Goal: Task Accomplishment & Management: Complete application form

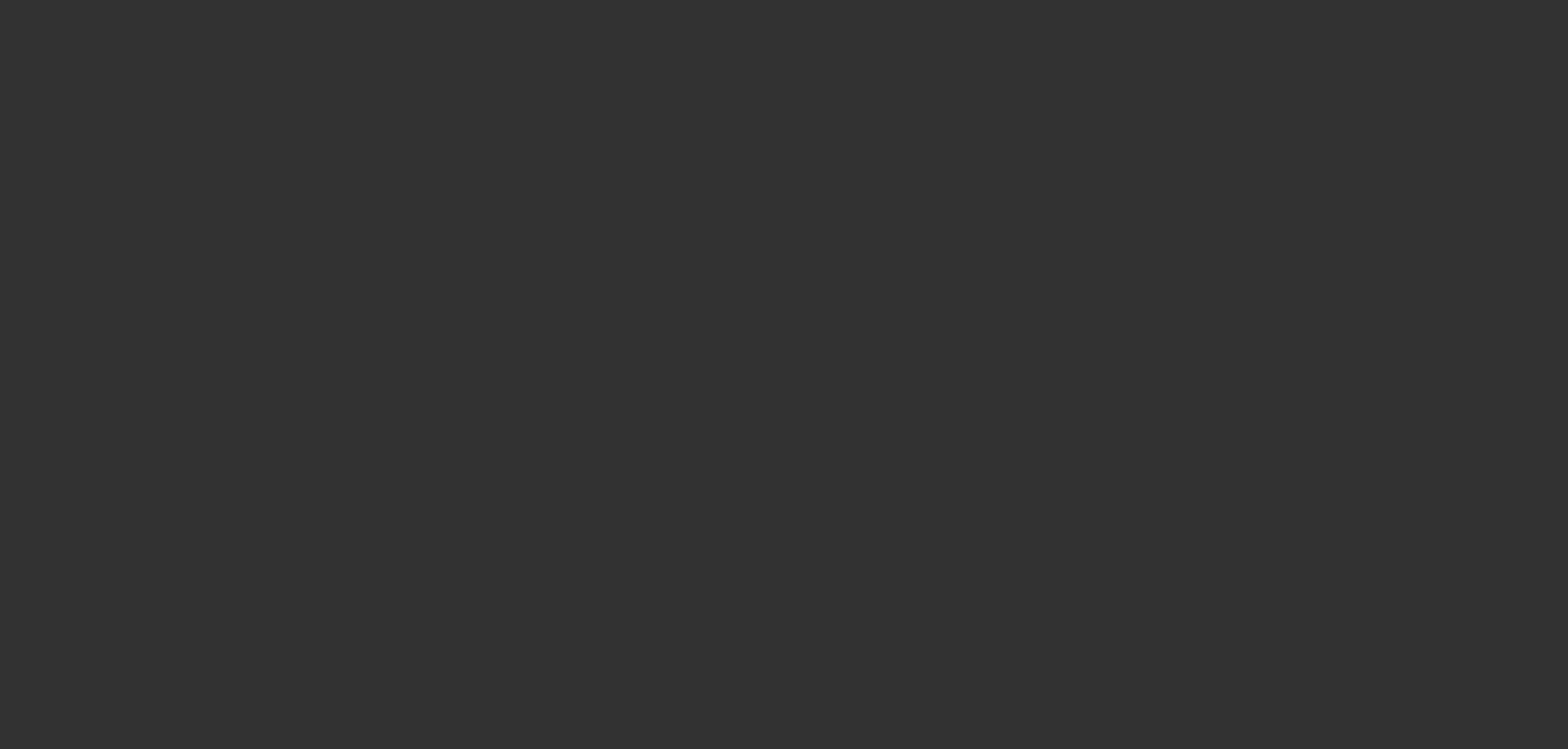
select select "0"
select select "2"
select select "0"
select select "2"
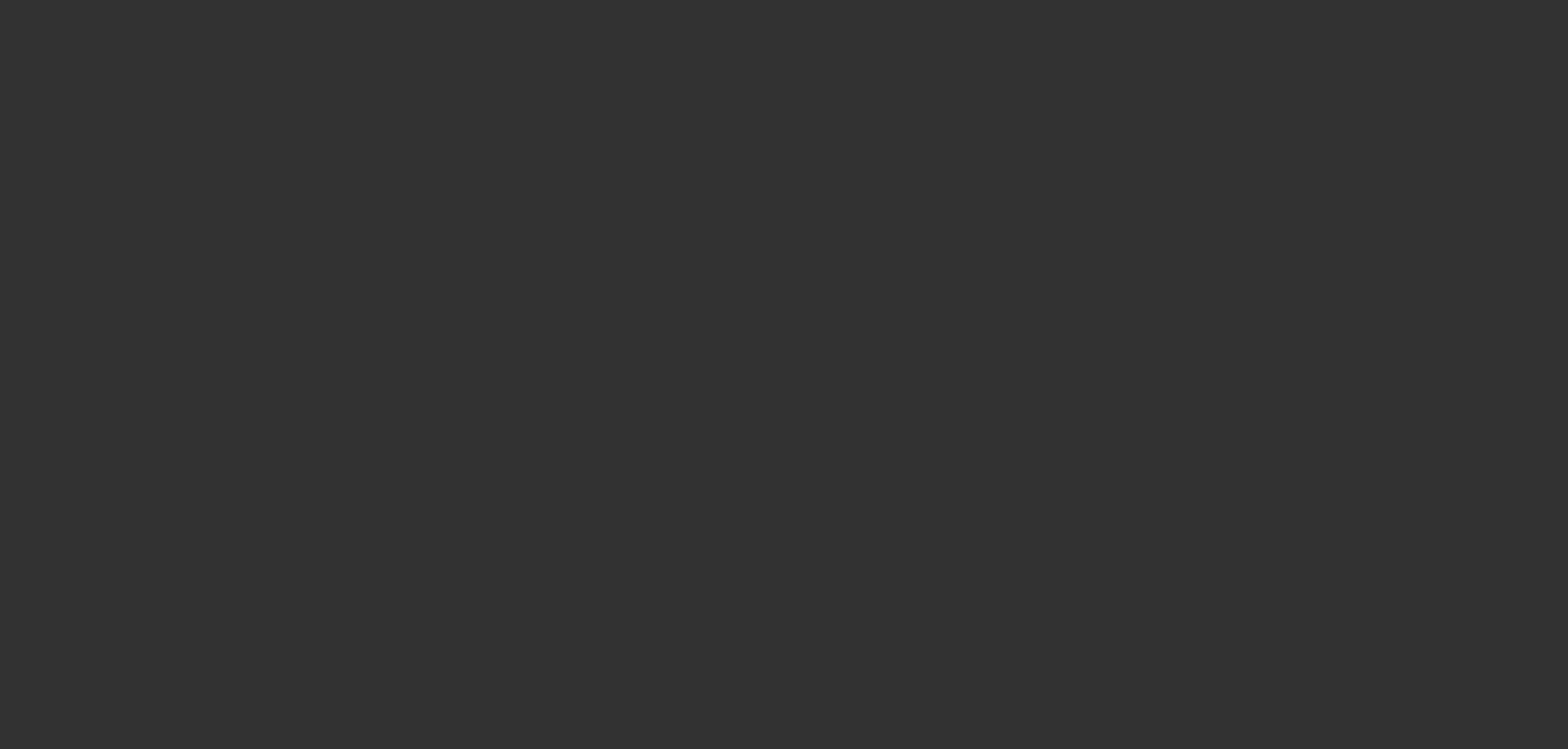
select select "0"
select select "2"
select select "0.1"
select select "0"
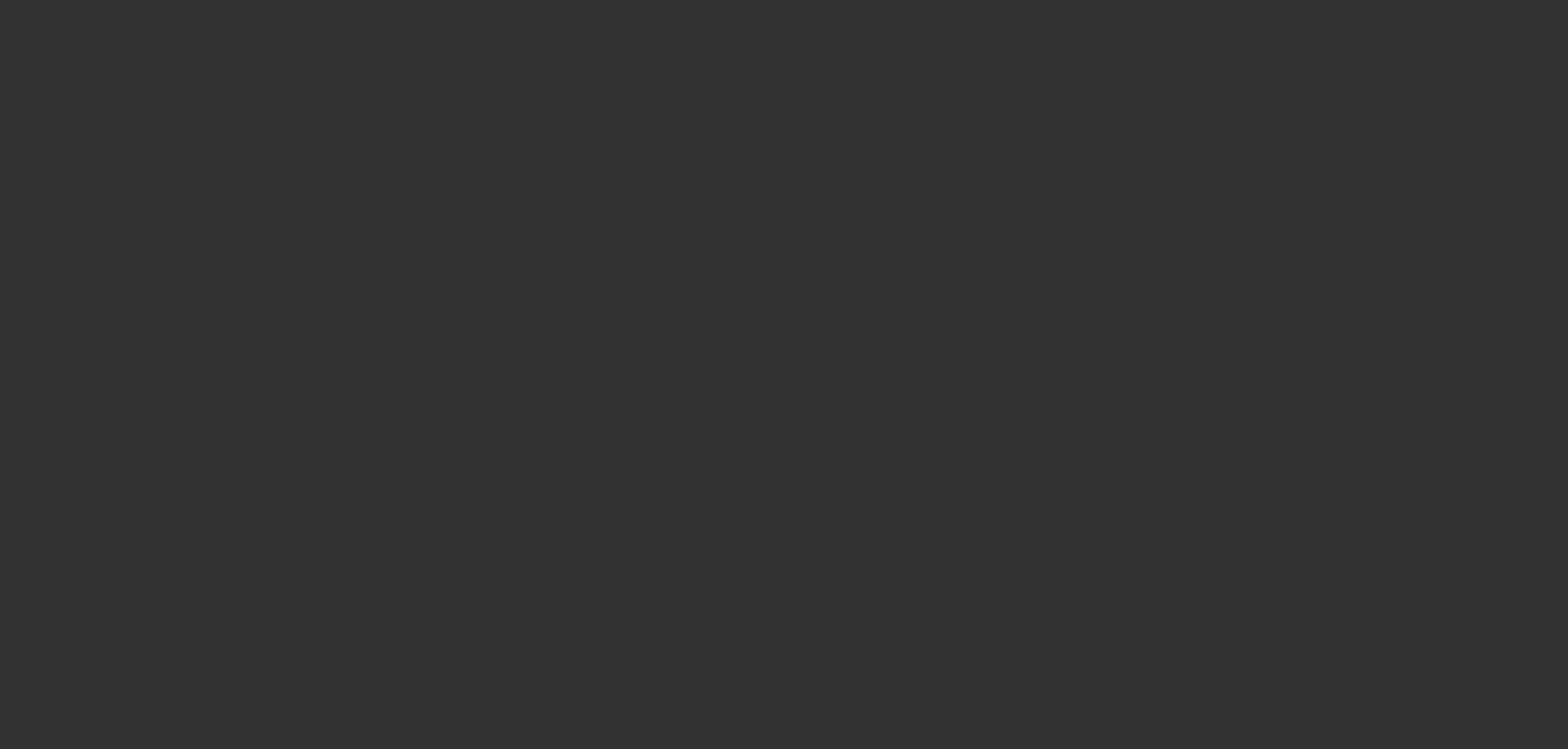
select select "2"
select select "0"
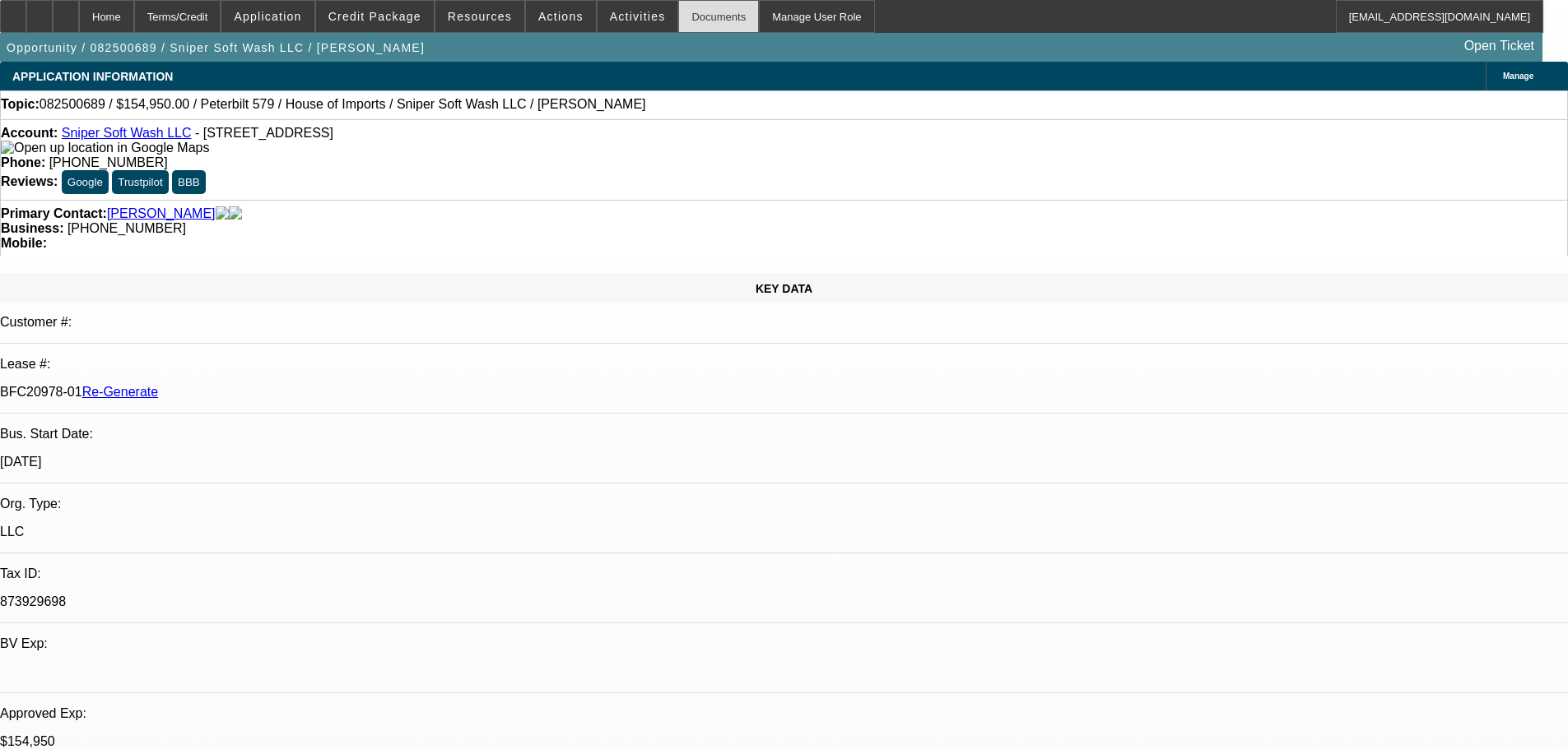
select select "1"
select select "2"
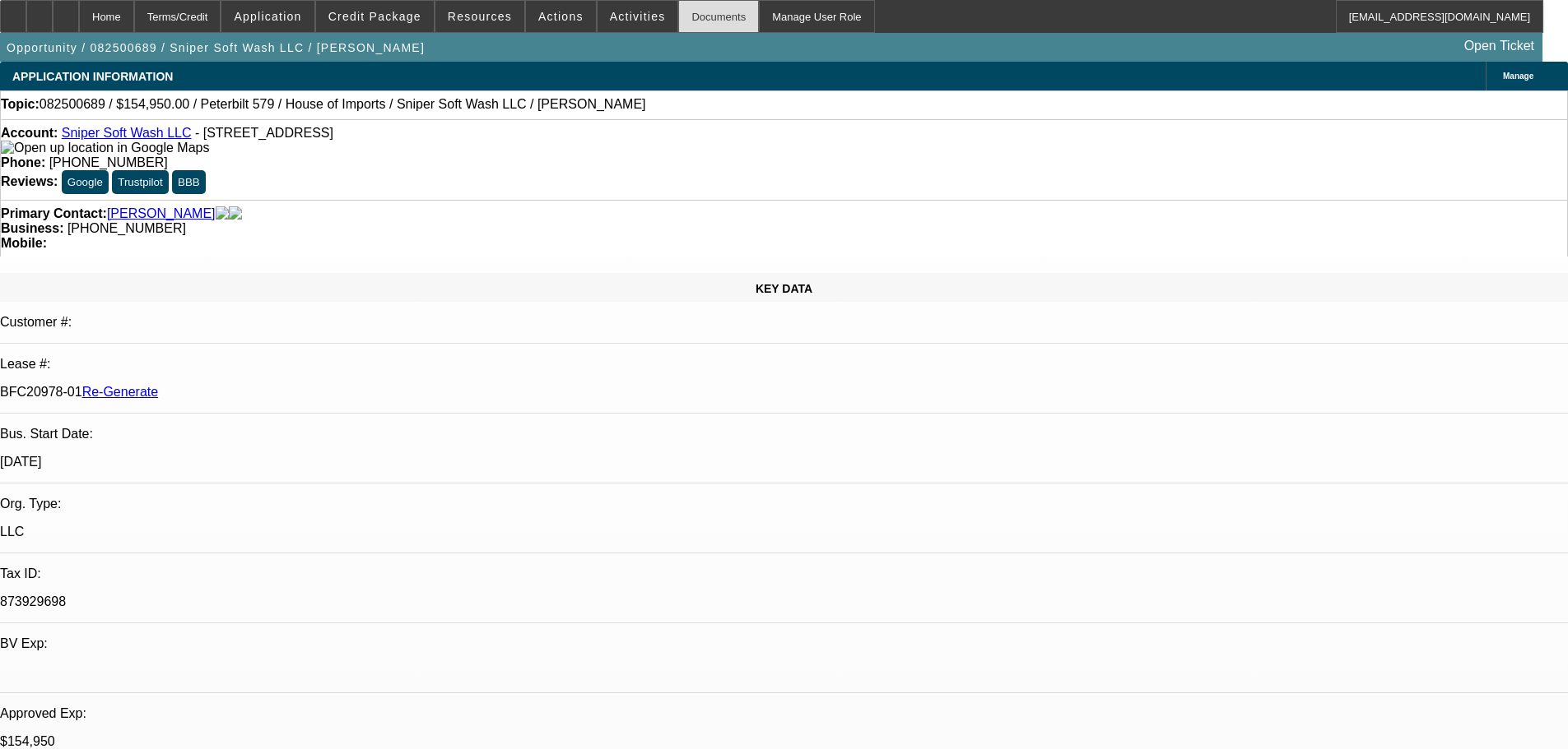
select select "6"
select select "2"
select select "6"
select select "2"
select select "4"
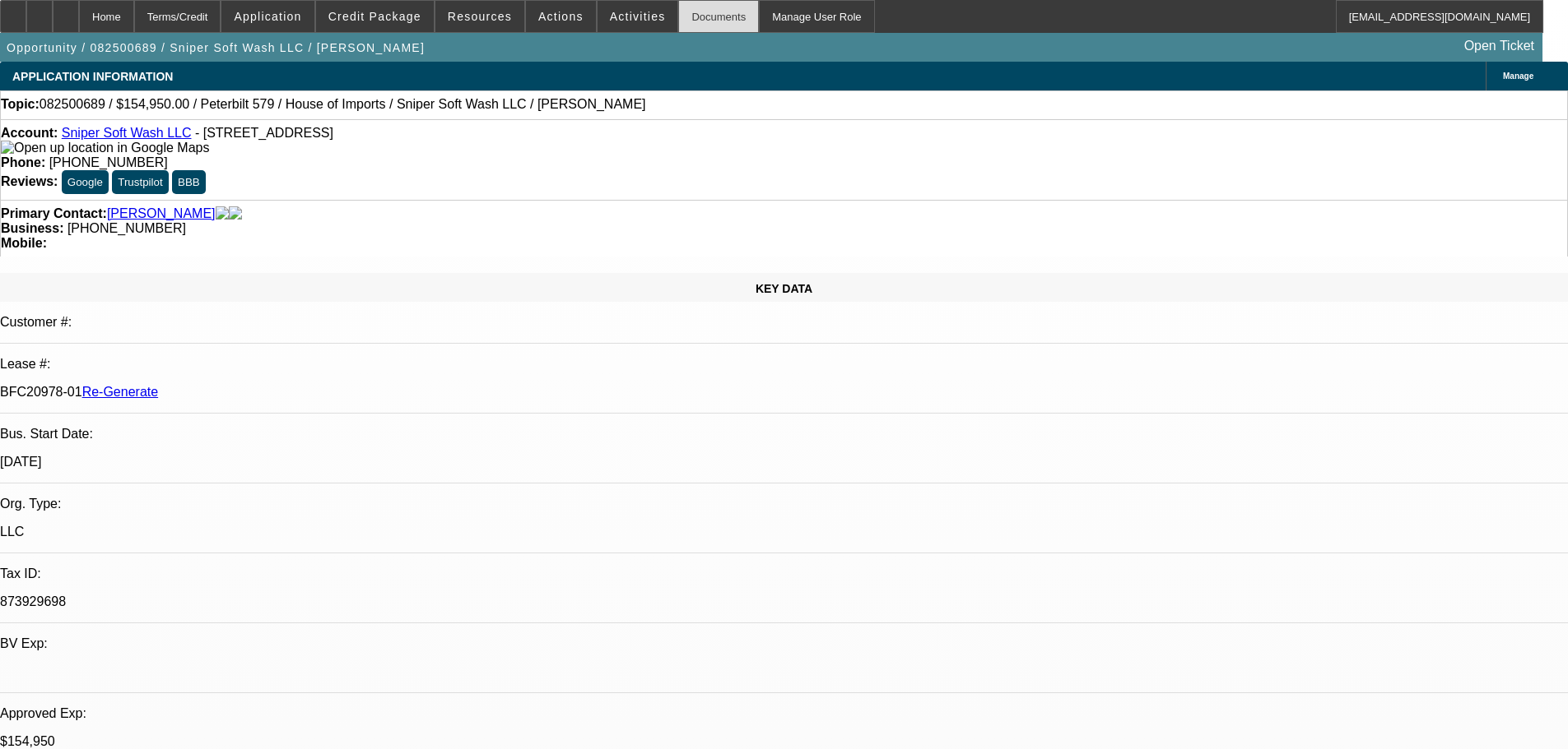
select select "2"
select select "6"
click at [684, 19] on div "Documents" at bounding box center [718, 16] width 81 height 32
drag, startPoint x: 194, startPoint y: 278, endPoint x: 262, endPoint y: 276, distance: 68.0
click at [262, 385] on div "BFC20978-01 Re-Generate" at bounding box center [784, 392] width 1568 height 15
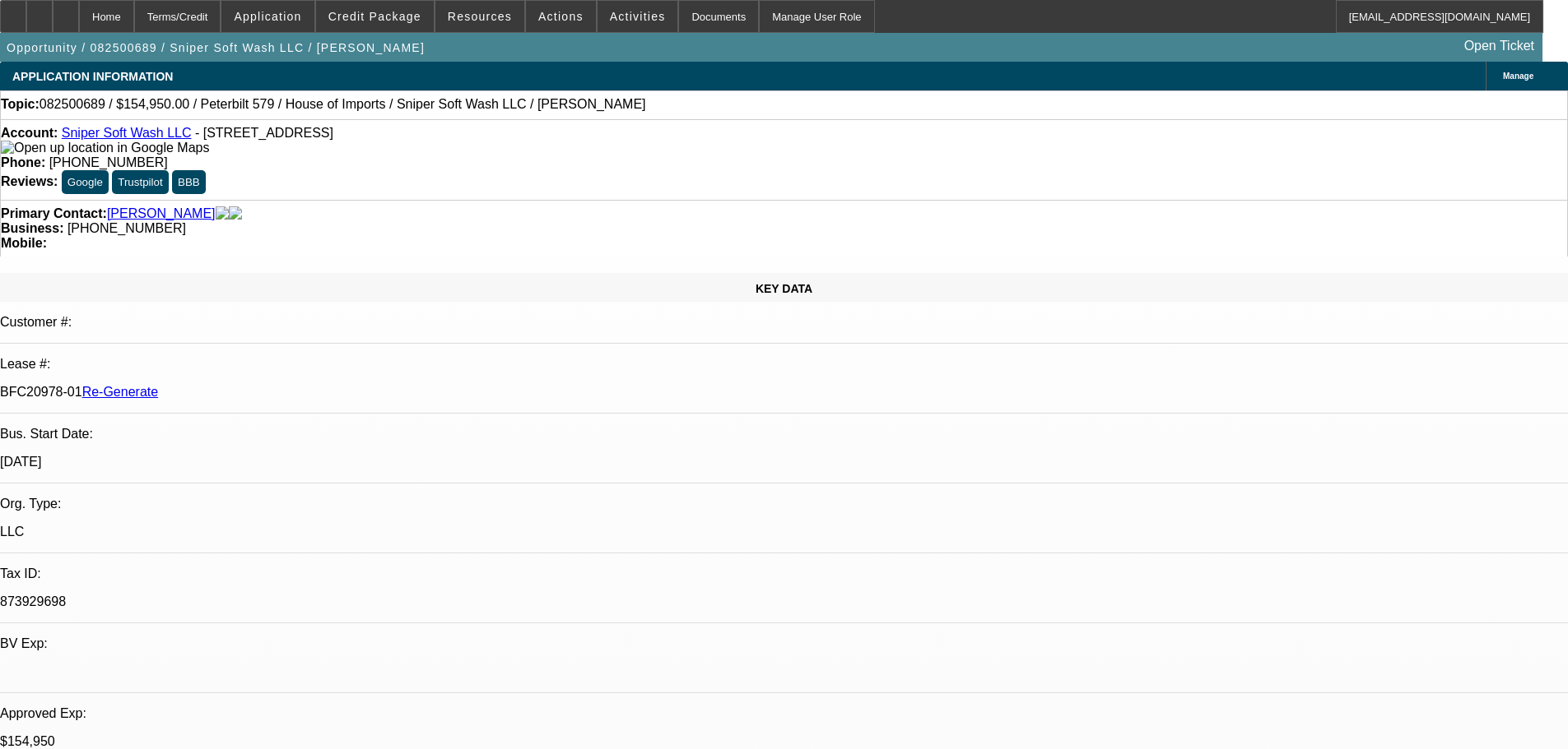
copy p "BFC20978-01"
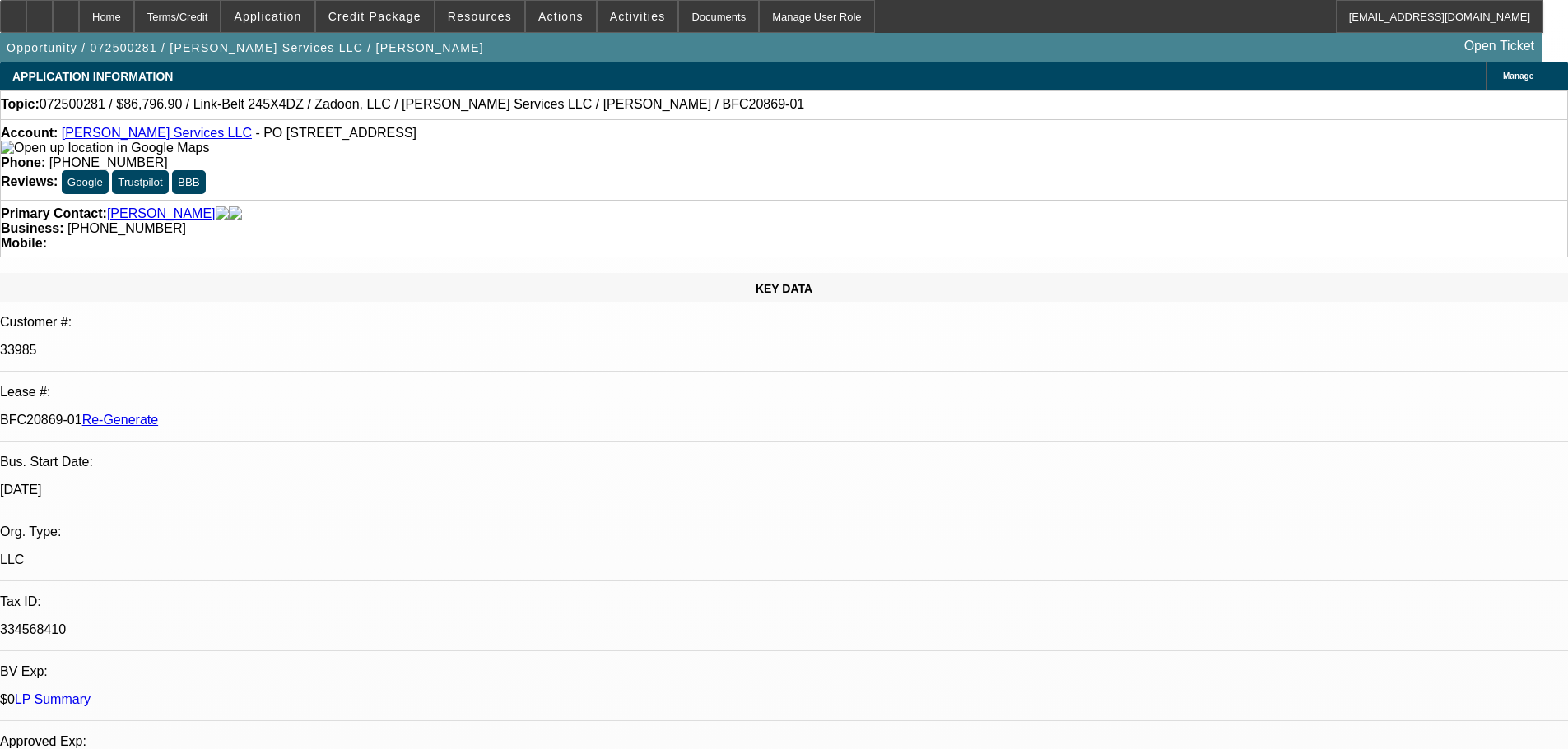
select select "0.1"
select select "0"
select select "2"
select select "0"
select select "6"
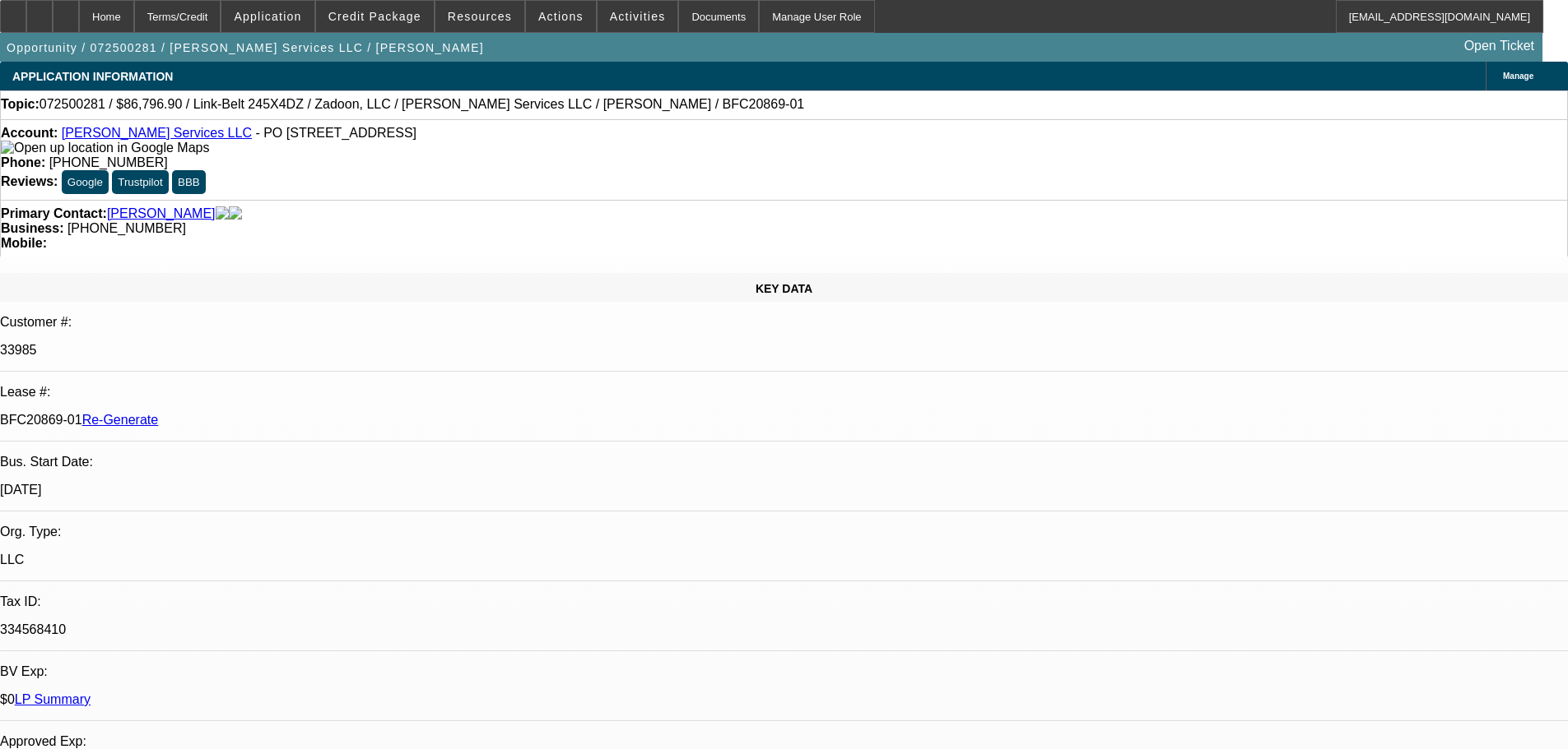
select select "0"
select select "2"
select select "0"
select select "6"
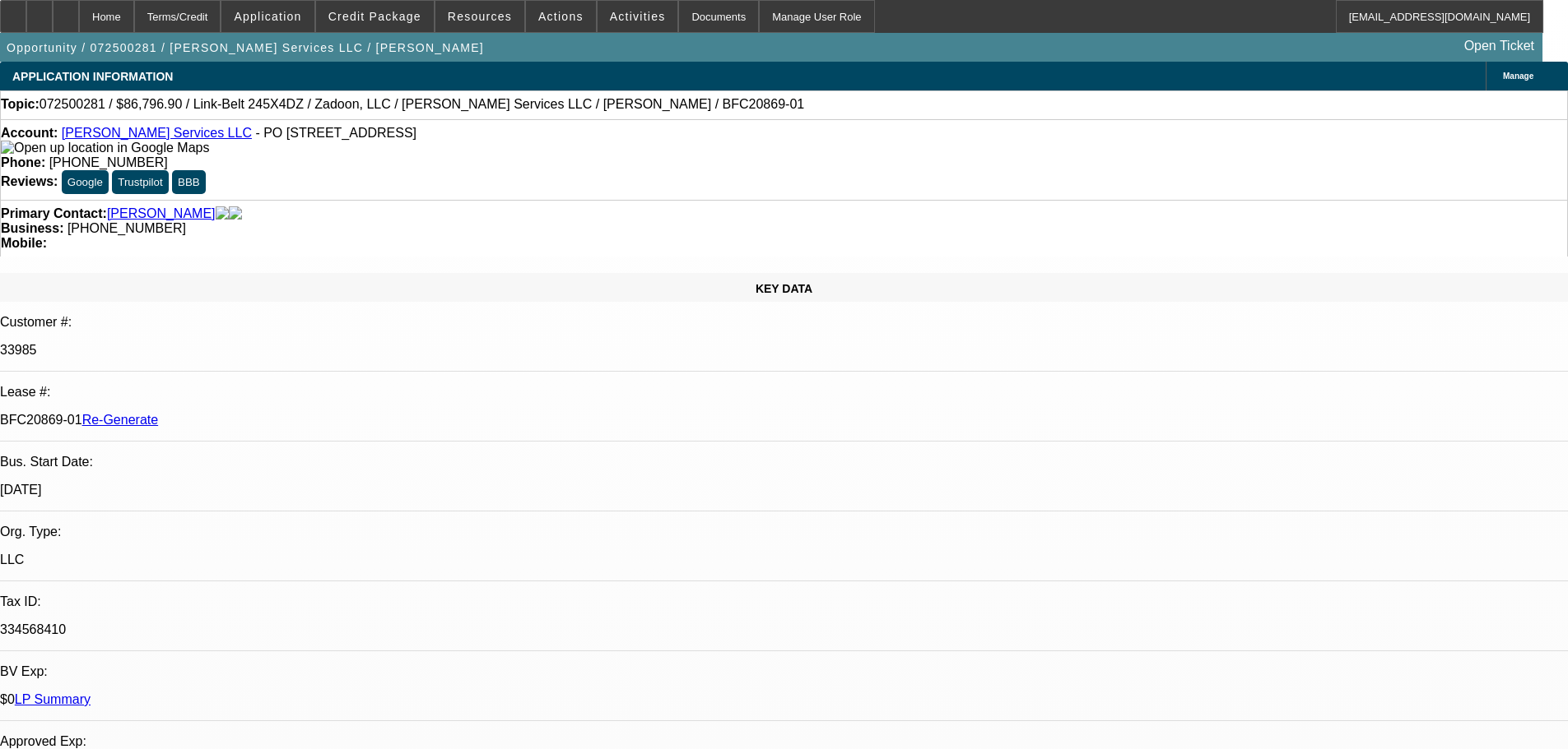
select select "0.1"
select select "0"
select select "6"
select select "0.1"
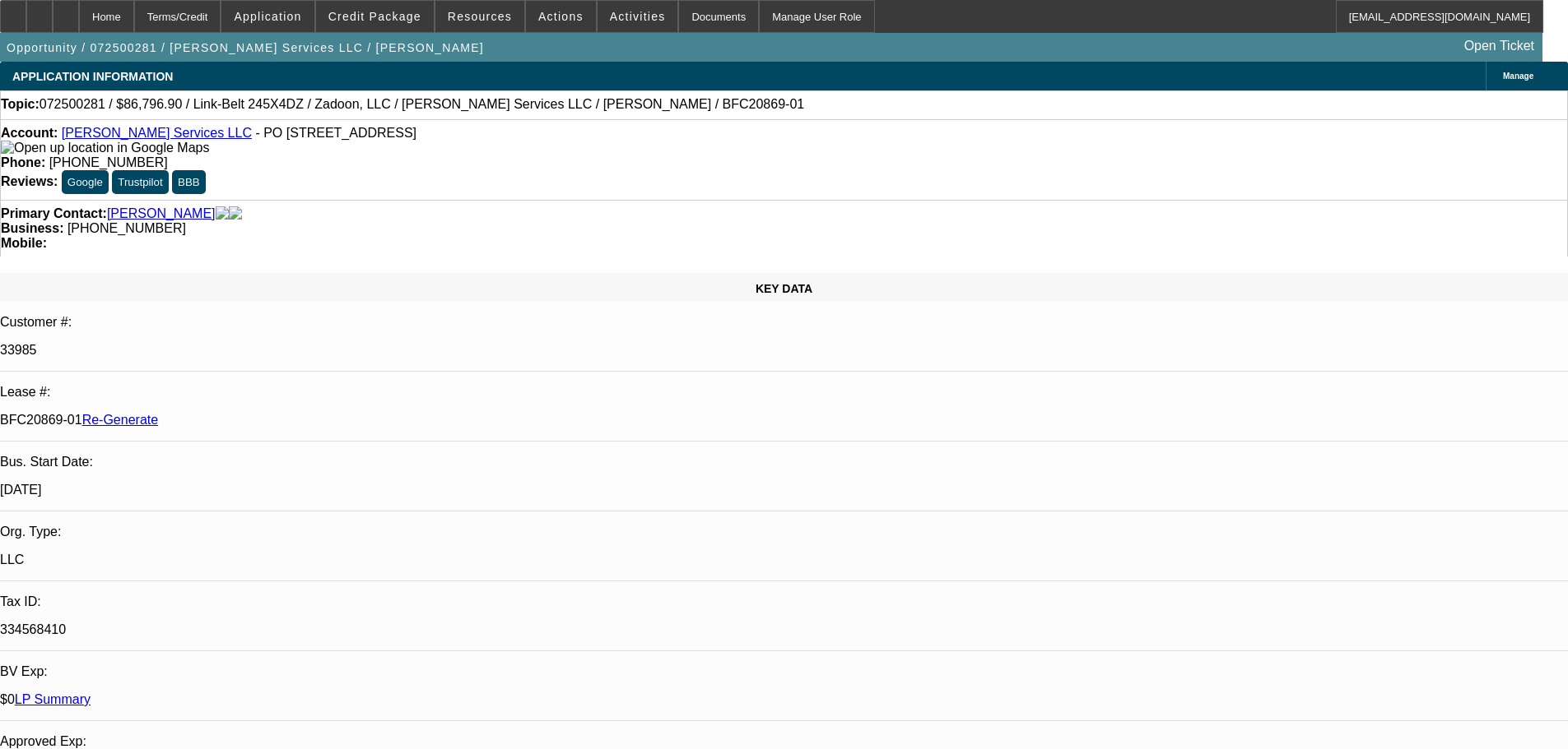
select select "0"
select select "6"
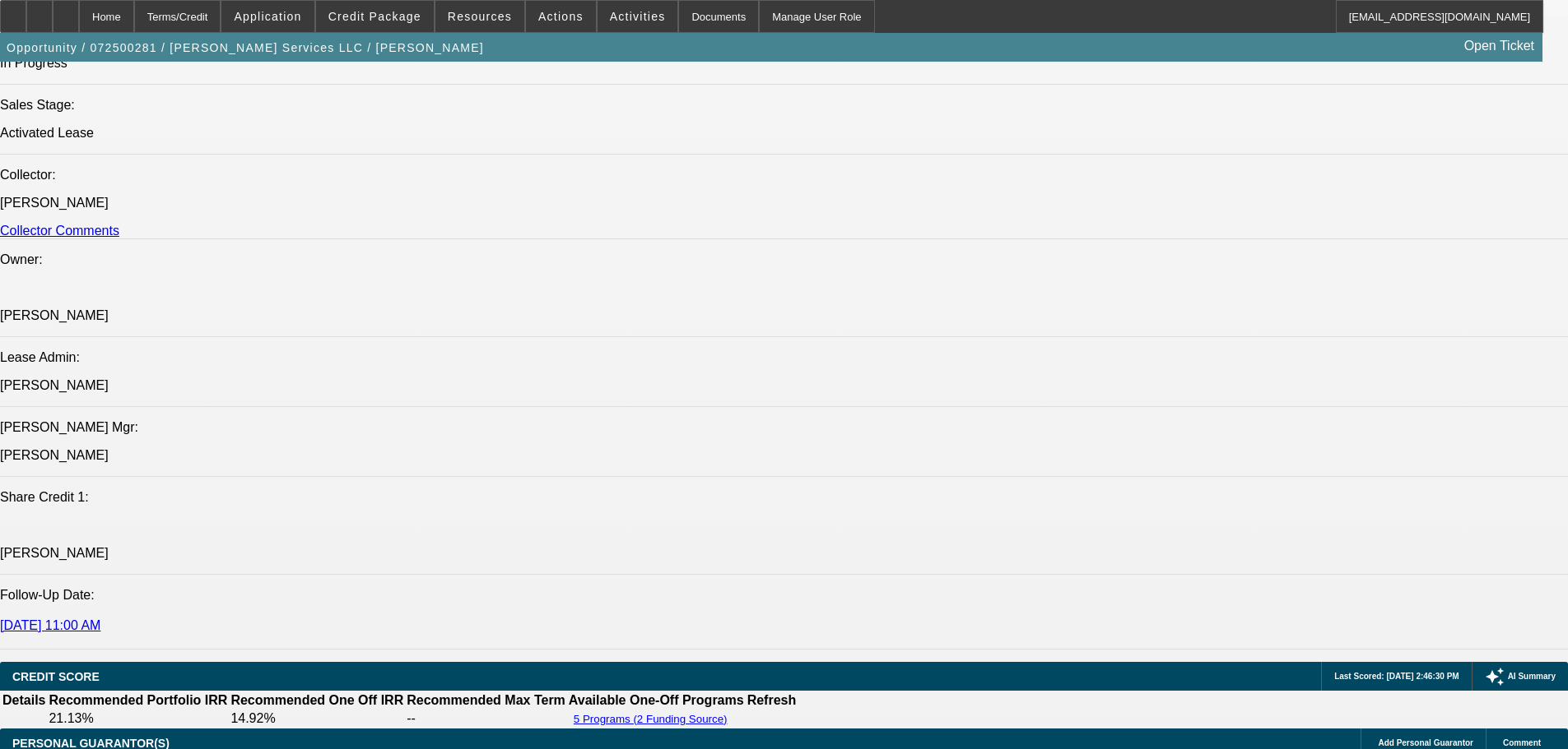
scroll to position [1892, 0]
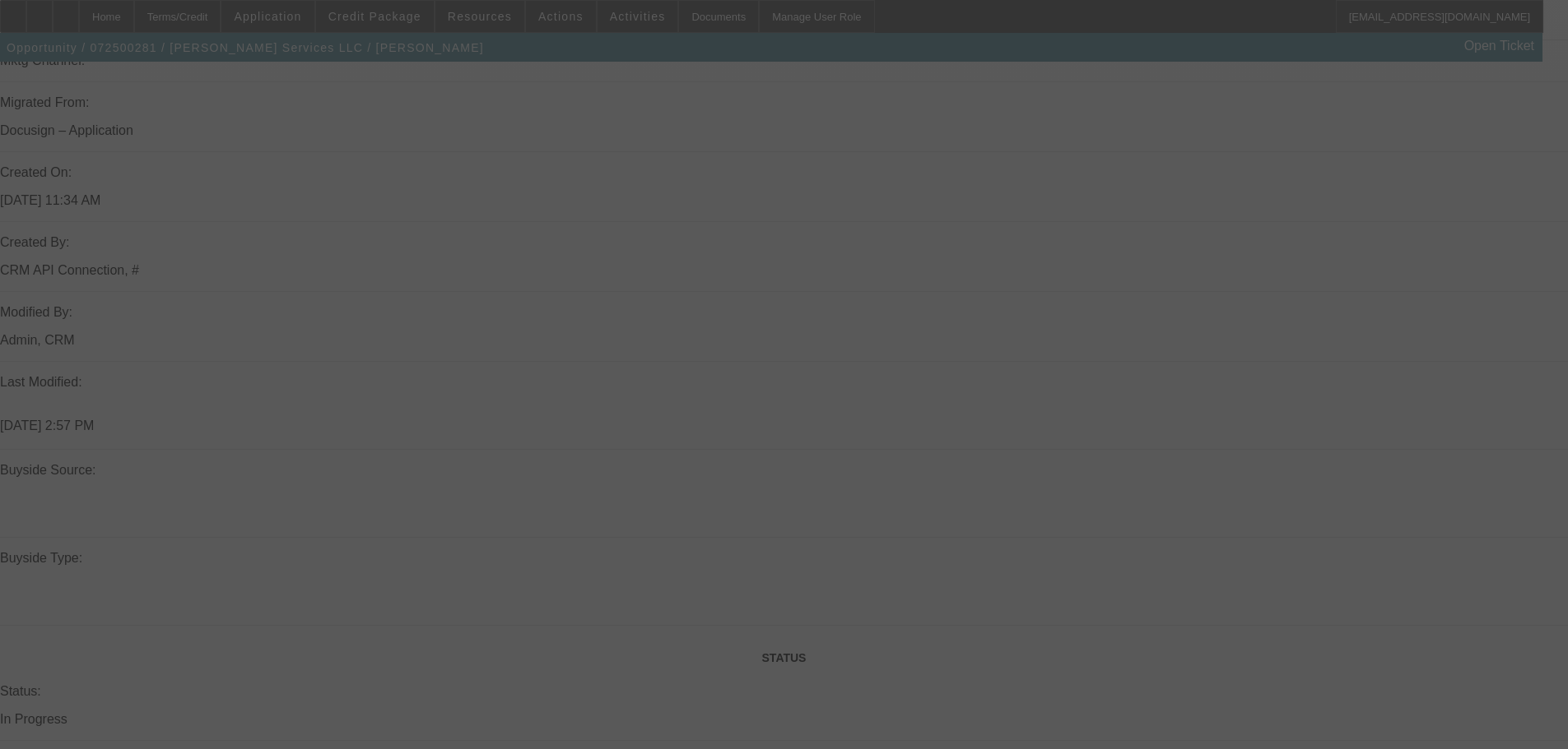
scroll to position [1563, 0]
select select "0.1"
select select "0"
select select "2"
select select "0"
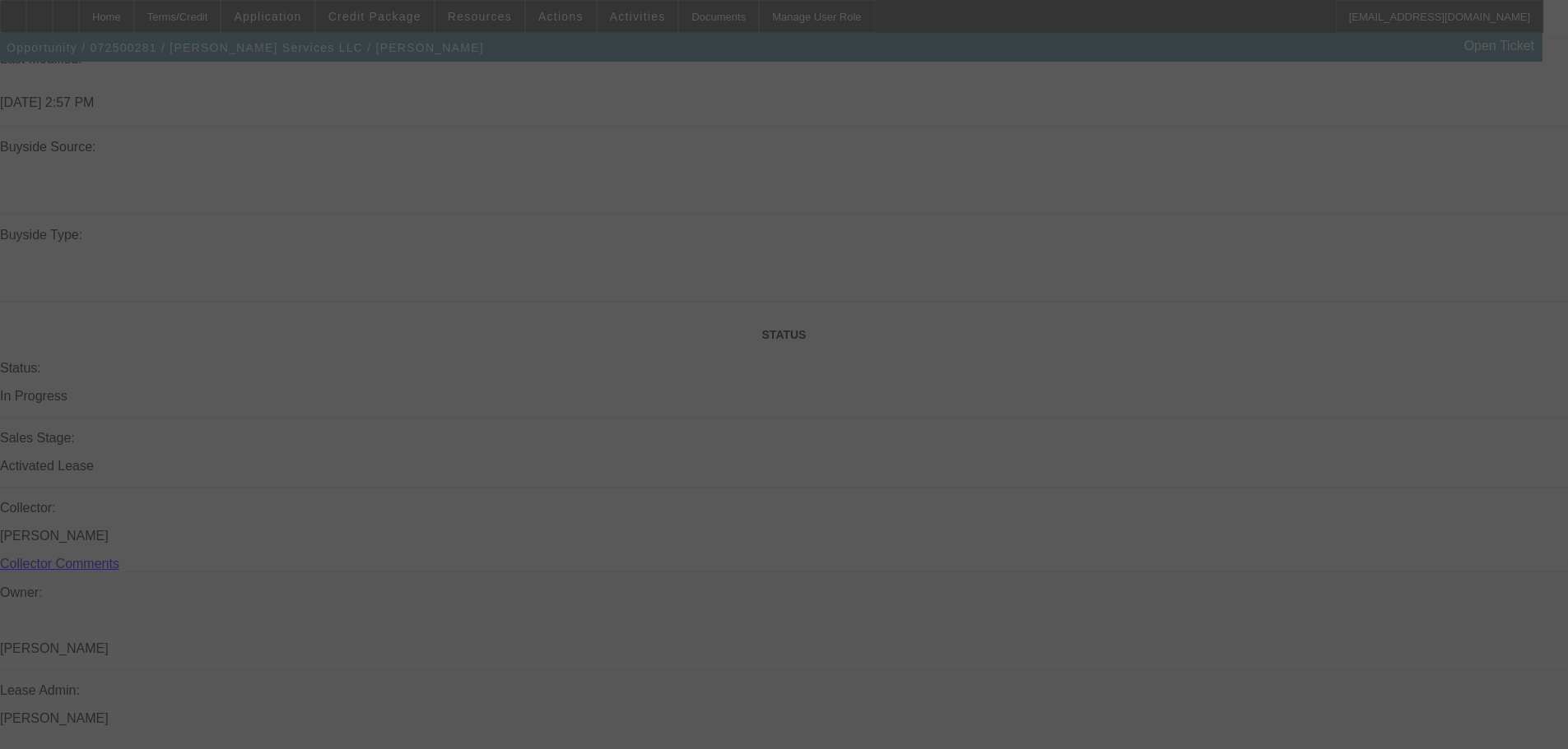
select select "0"
select select "2"
select select "0"
select select "0.1"
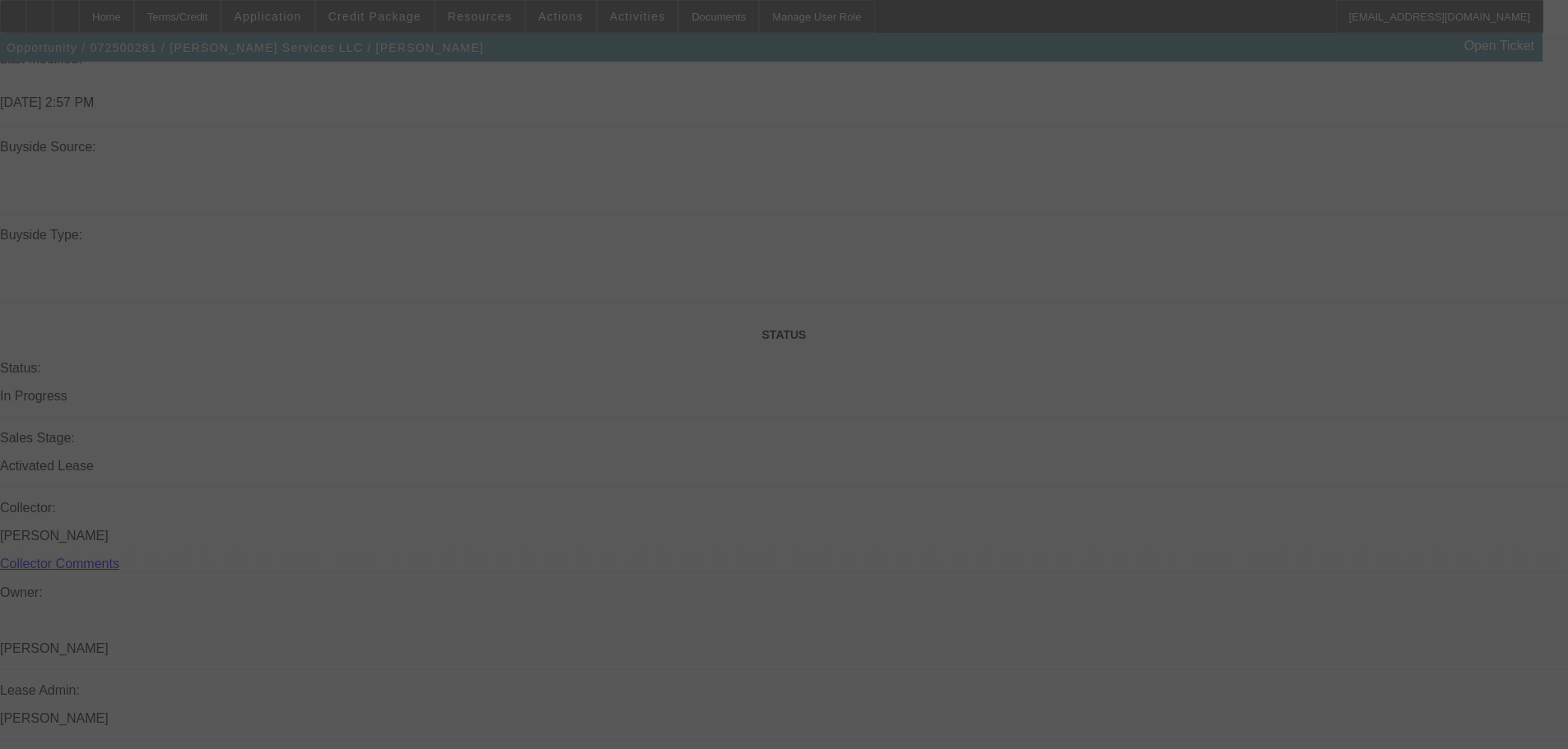
select select "0"
select select "0.1"
select select "0"
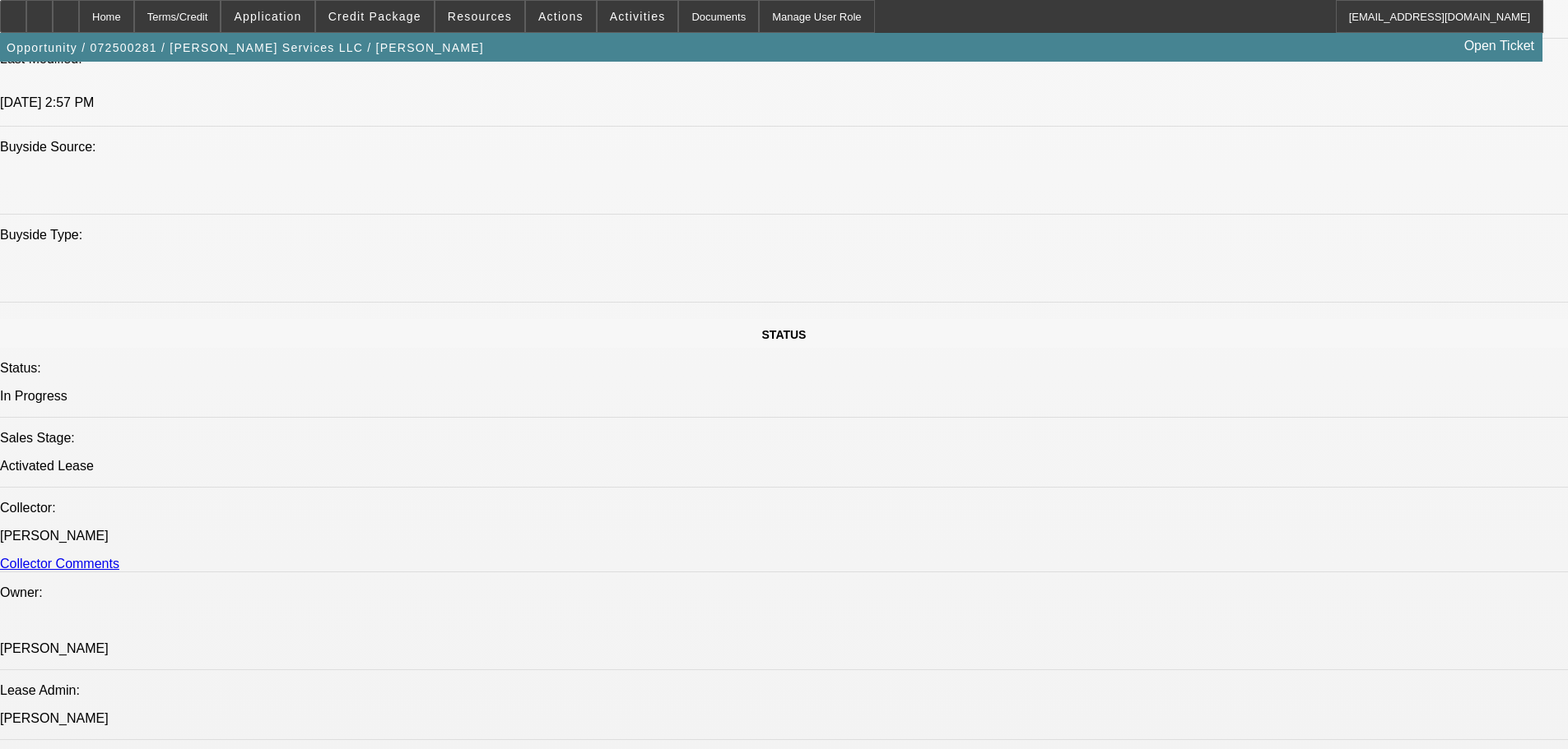
select select "6"
